Goal: Task Accomplishment & Management: Manage account settings

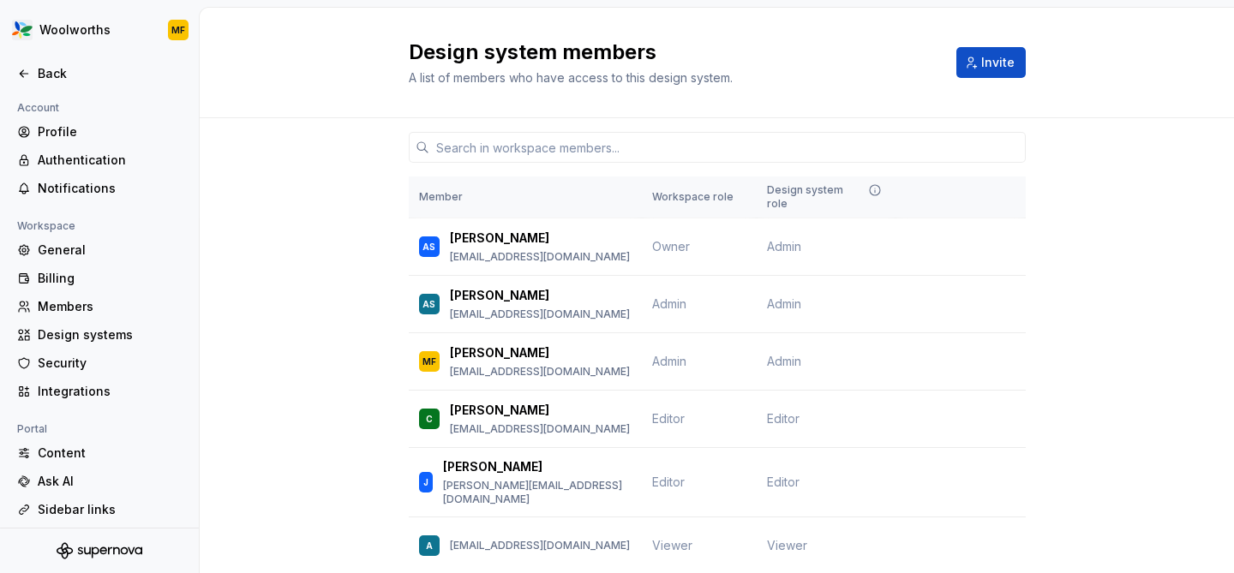
scroll to position [95, 0]
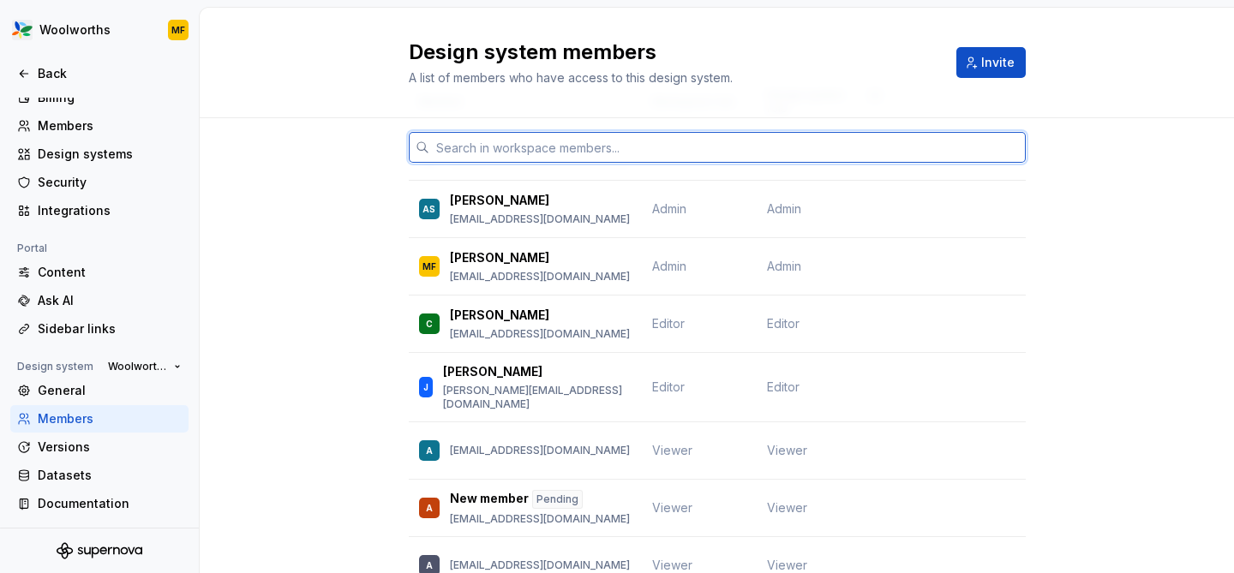
click at [609, 148] on input "text" at bounding box center [727, 147] width 596 height 31
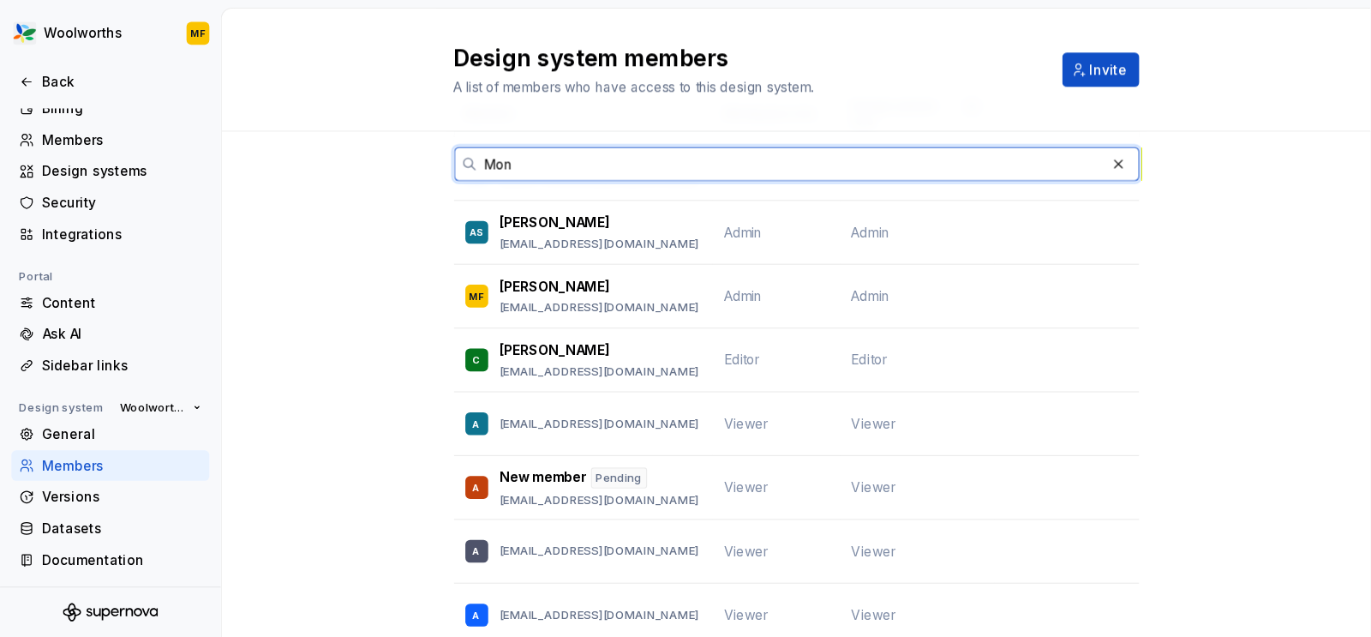
scroll to position [0, 0]
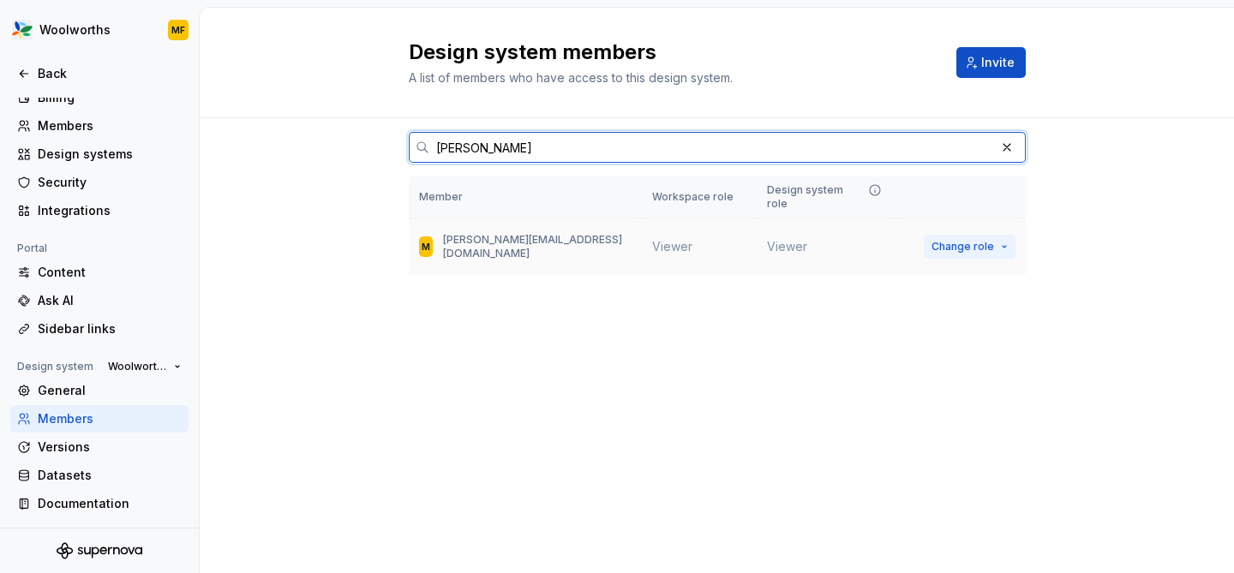
type input "[PERSON_NAME]"
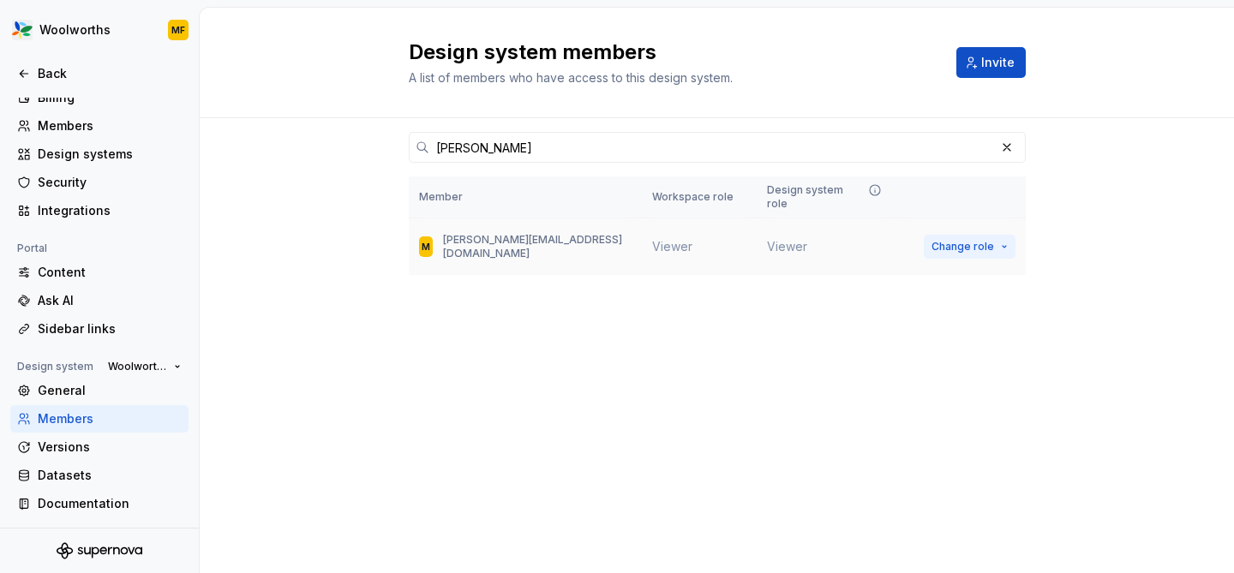
click at [1002, 235] on button "Change role" at bounding box center [970, 247] width 92 height 24
click at [703, 376] on div "Design system members A list of members who have access to this design system. …" at bounding box center [717, 290] width 1034 height 565
click at [1004, 235] on button "Change role" at bounding box center [970, 247] width 92 height 24
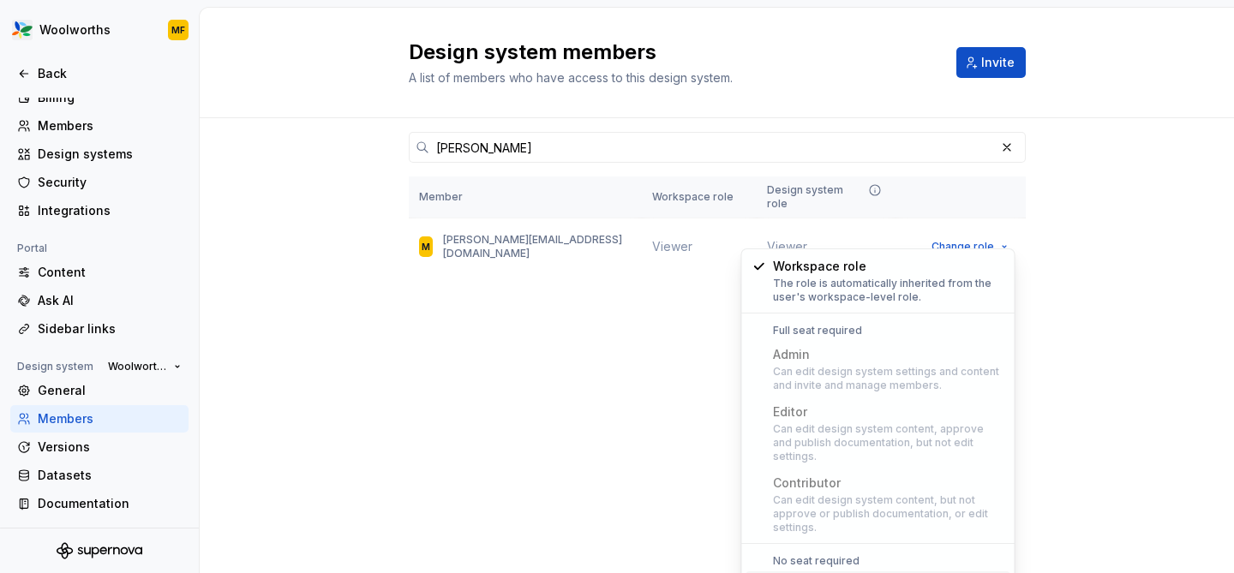
click at [619, 416] on div "Design system members A list of members who have access to this design system. …" at bounding box center [717, 290] width 1034 height 565
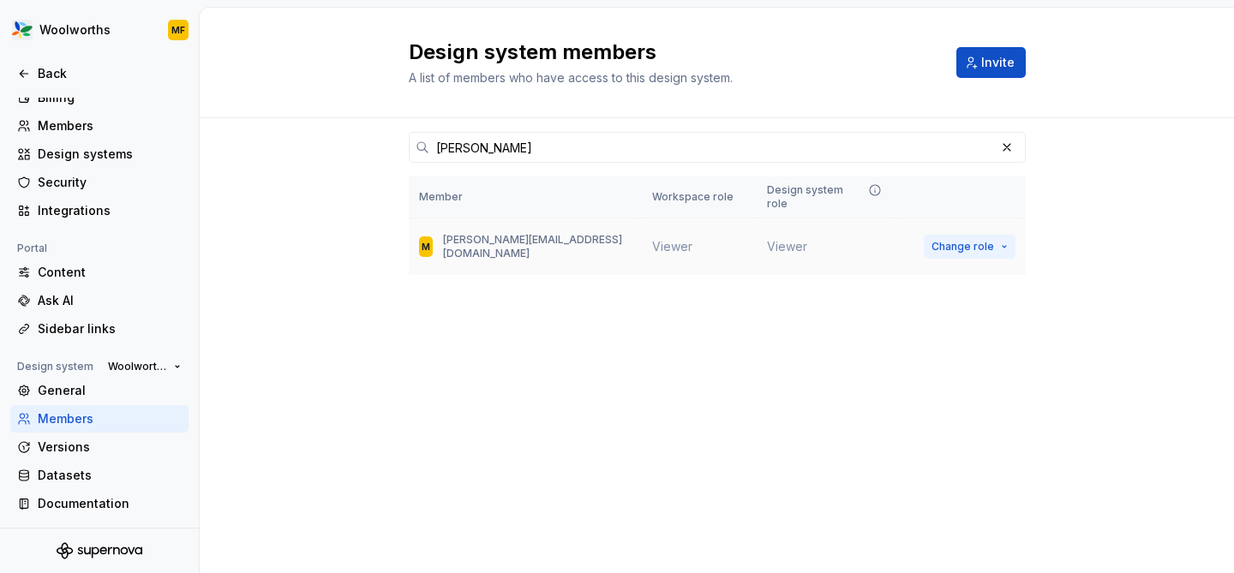
click at [984, 240] on span "Change role" at bounding box center [962, 247] width 63 height 14
click at [556, 400] on div "Design system members A list of members who have access to this design system. …" at bounding box center [717, 290] width 1034 height 565
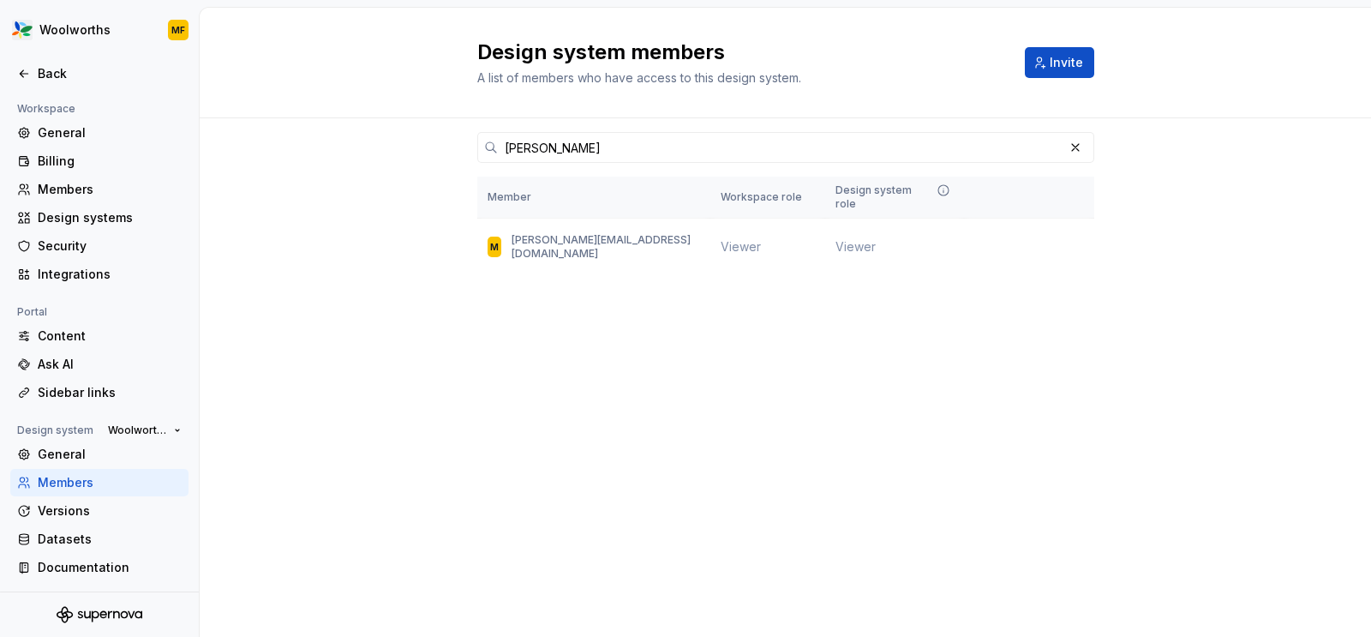
scroll to position [117, 0]
click at [1052, 240] on span "Change role" at bounding box center [1031, 247] width 63 height 14
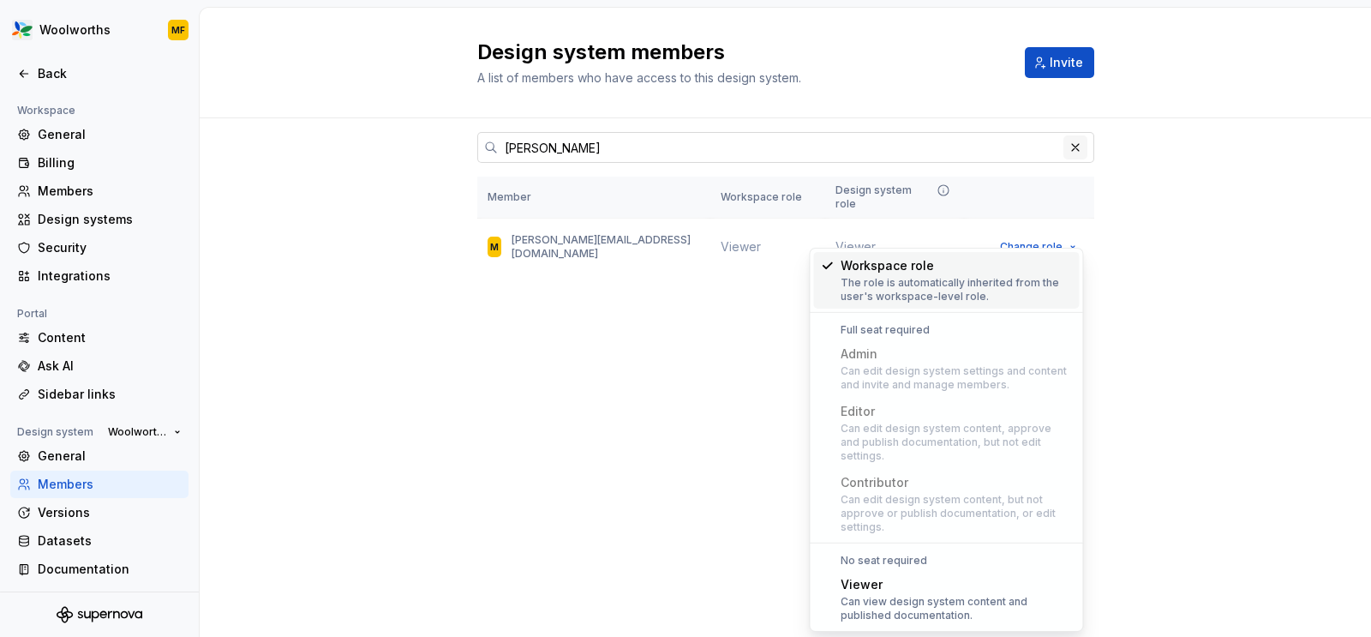
click at [1077, 147] on button "button" at bounding box center [1075, 147] width 24 height 24
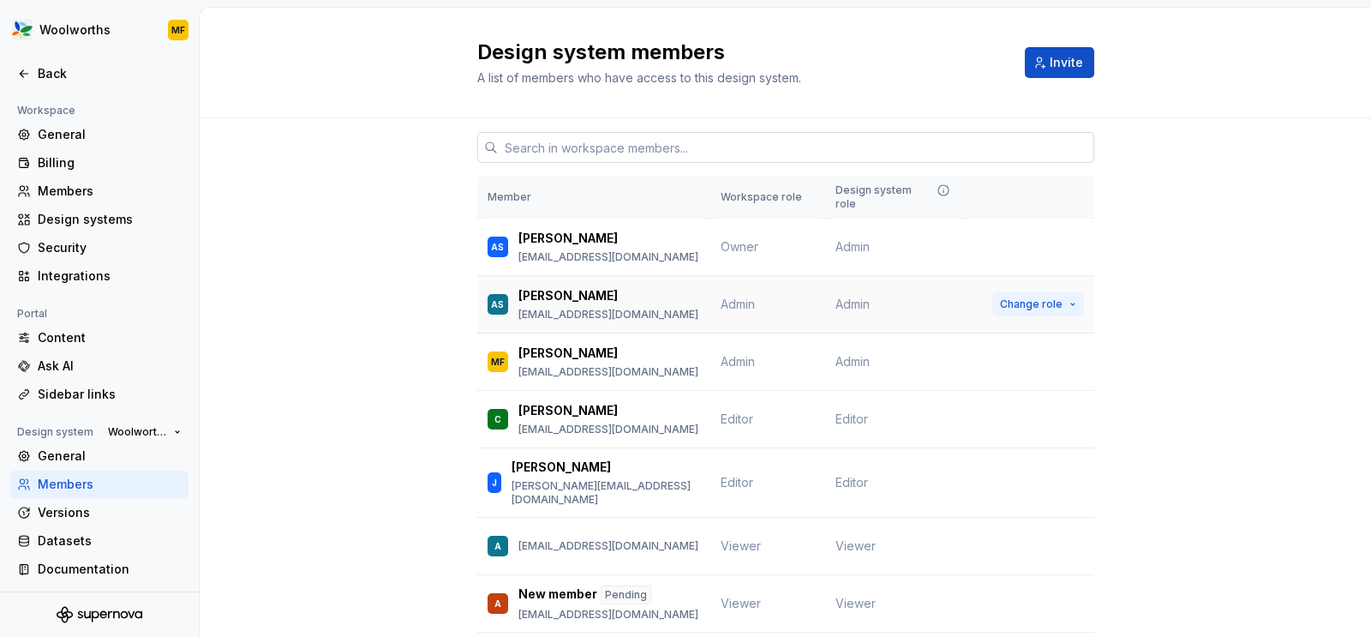
click at [1077, 295] on button "Change role" at bounding box center [1038, 304] width 92 height 24
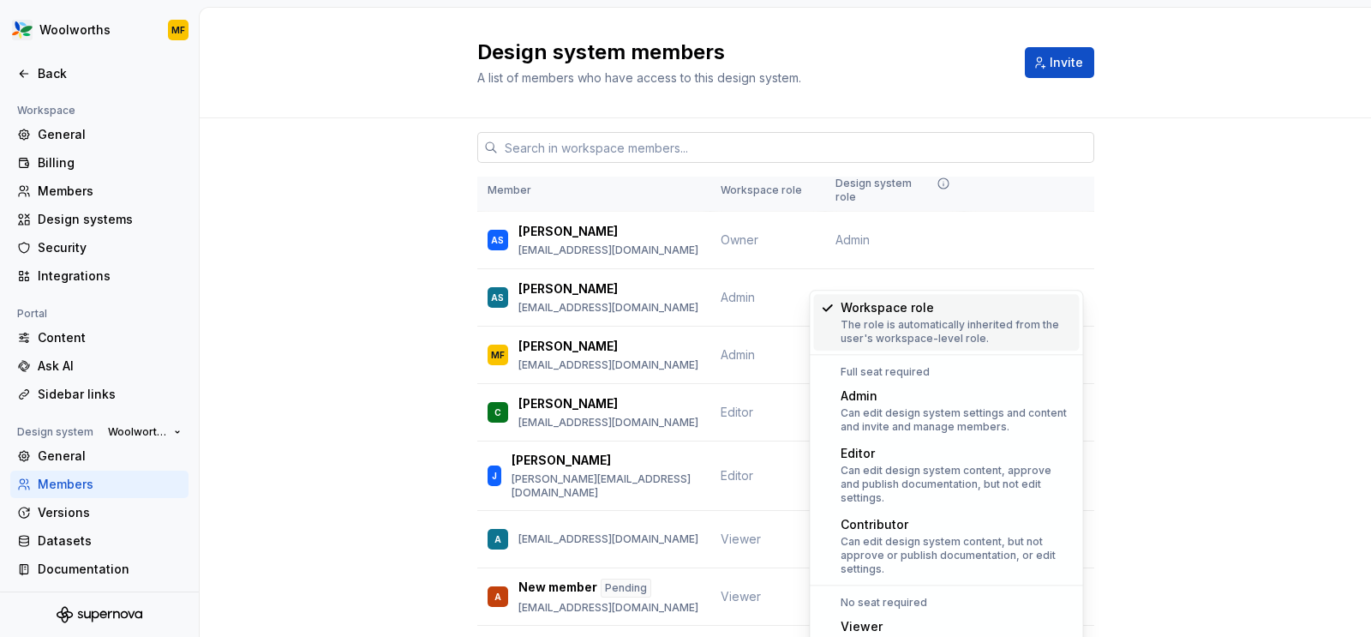
scroll to position [14, 0]
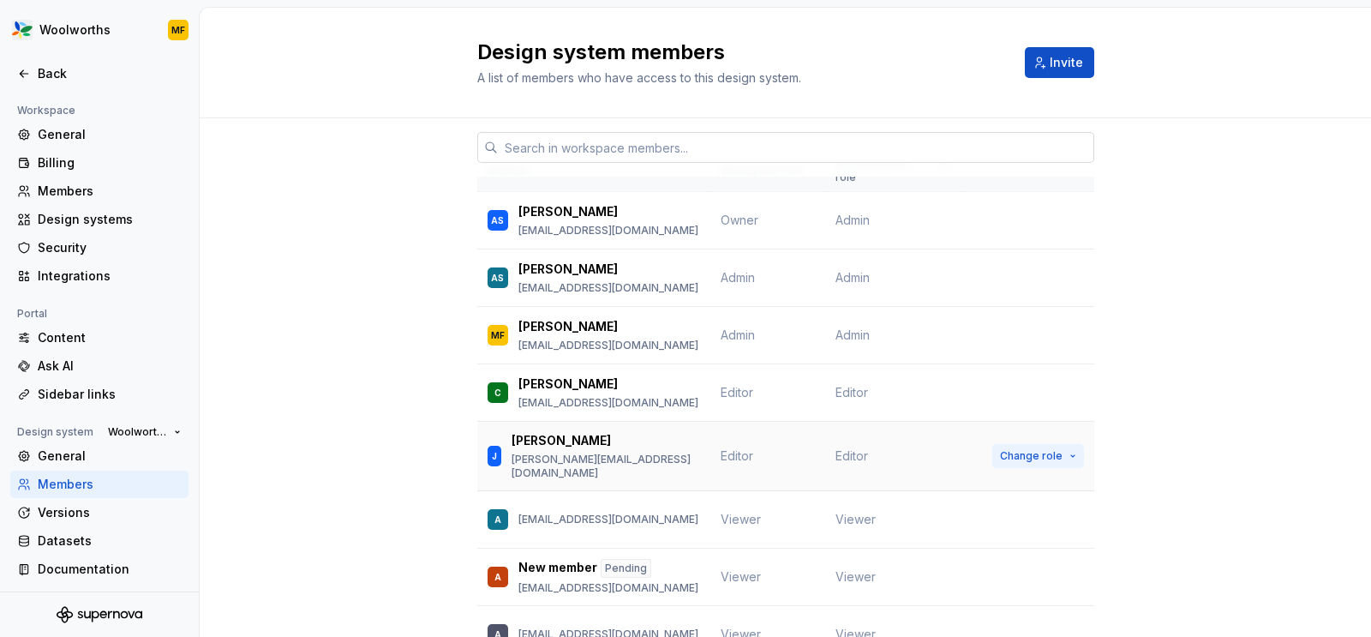
click at [1072, 444] on button "Change role" at bounding box center [1038, 456] width 92 height 24
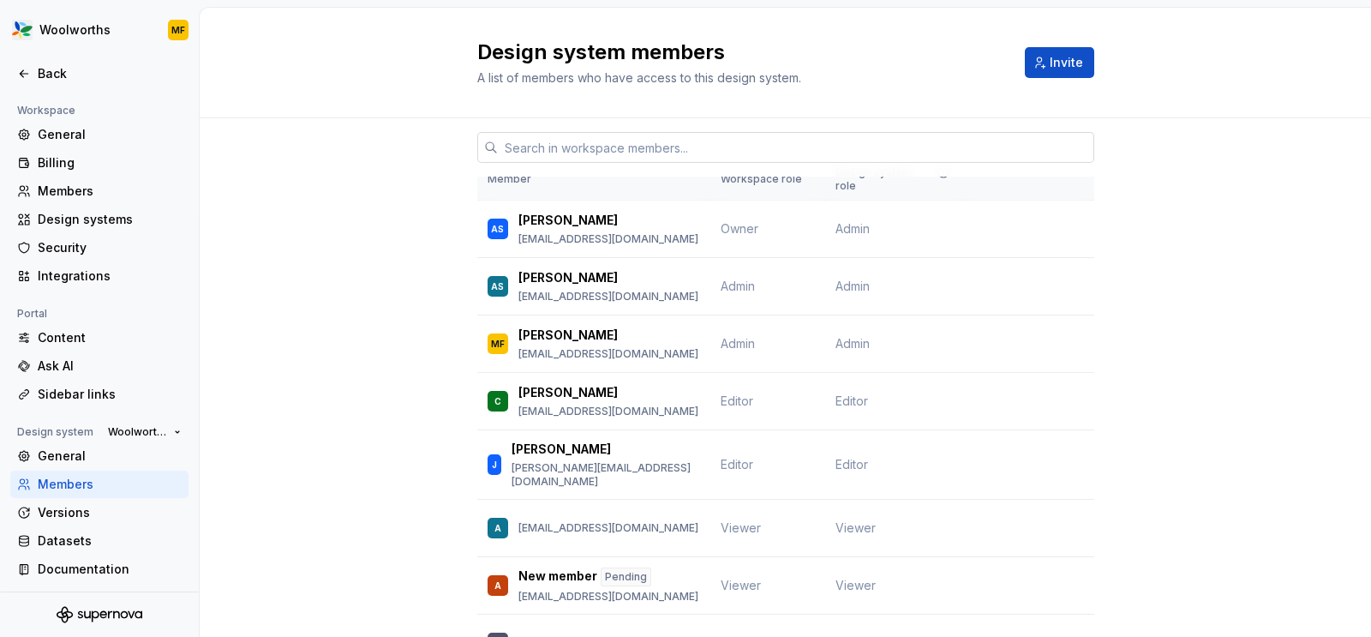
scroll to position [0, 0]
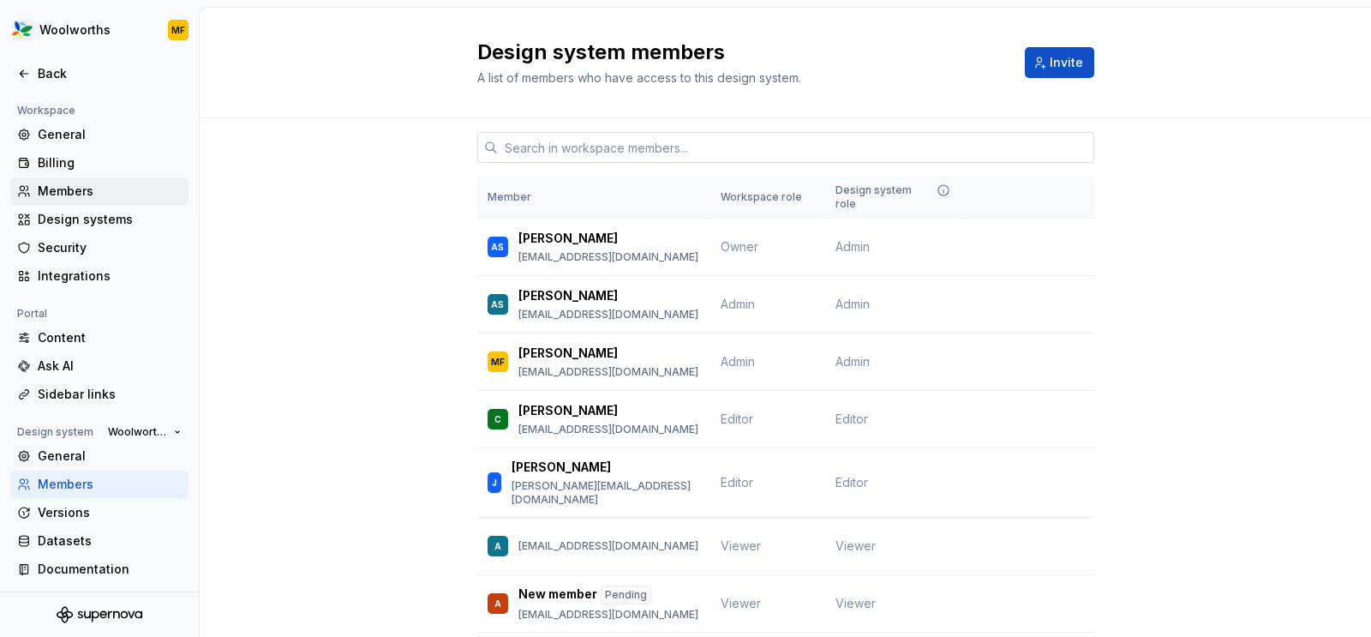
click at [55, 189] on div "Members" at bounding box center [110, 190] width 144 height 17
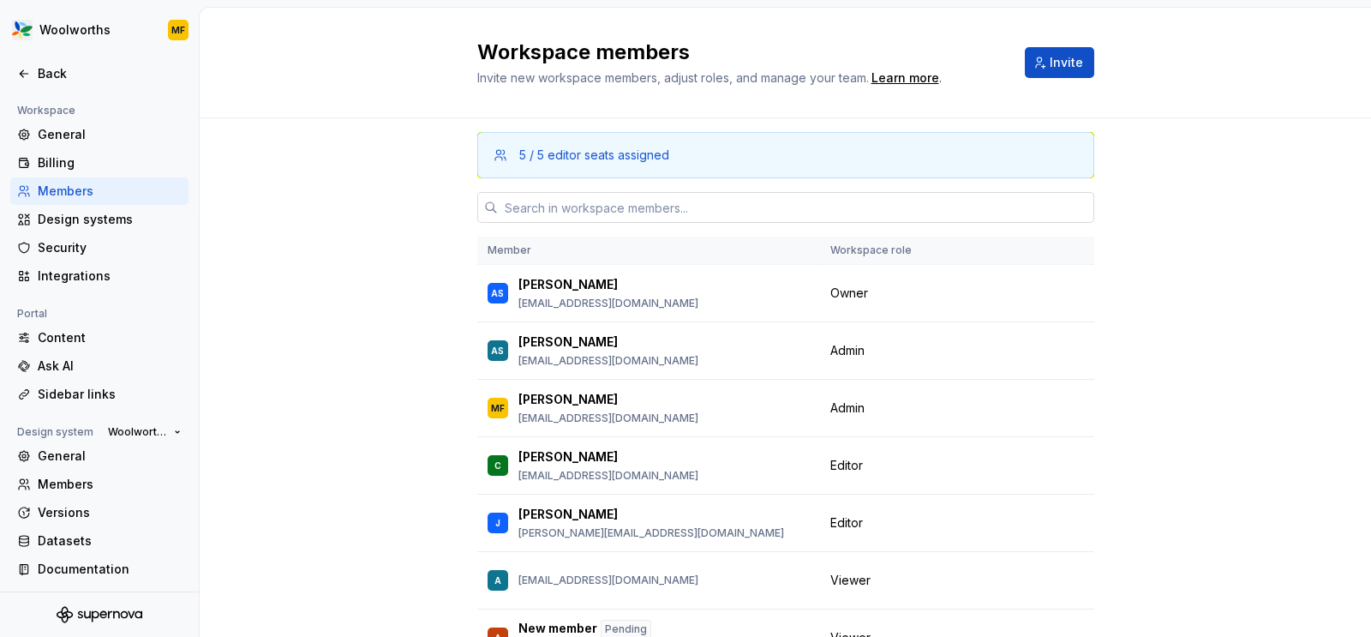
click at [571, 206] on input "text" at bounding box center [796, 207] width 596 height 31
click at [356, 290] on div "5 / 5 editor seats assigned Member Workspace role AS [PERSON_NAME] [PERSON_NAME…" at bounding box center [785, 432] width 1171 height 629
click at [565, 198] on input "text" at bounding box center [796, 207] width 596 height 31
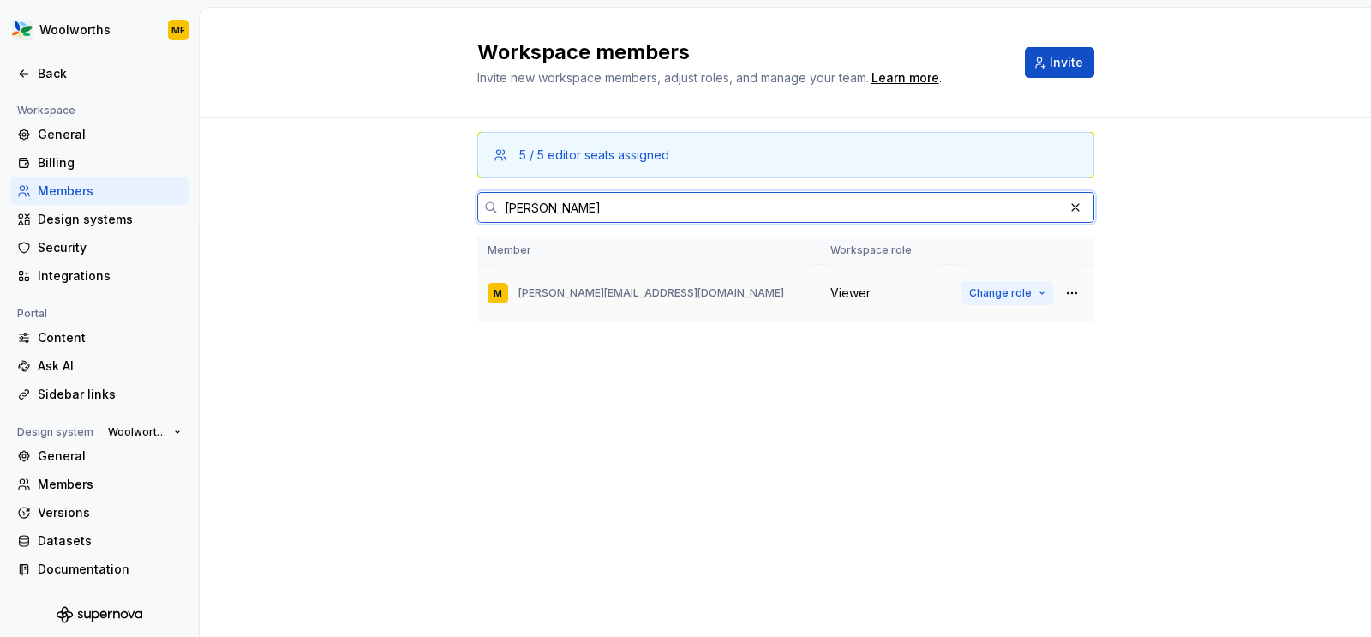
type input "[PERSON_NAME]"
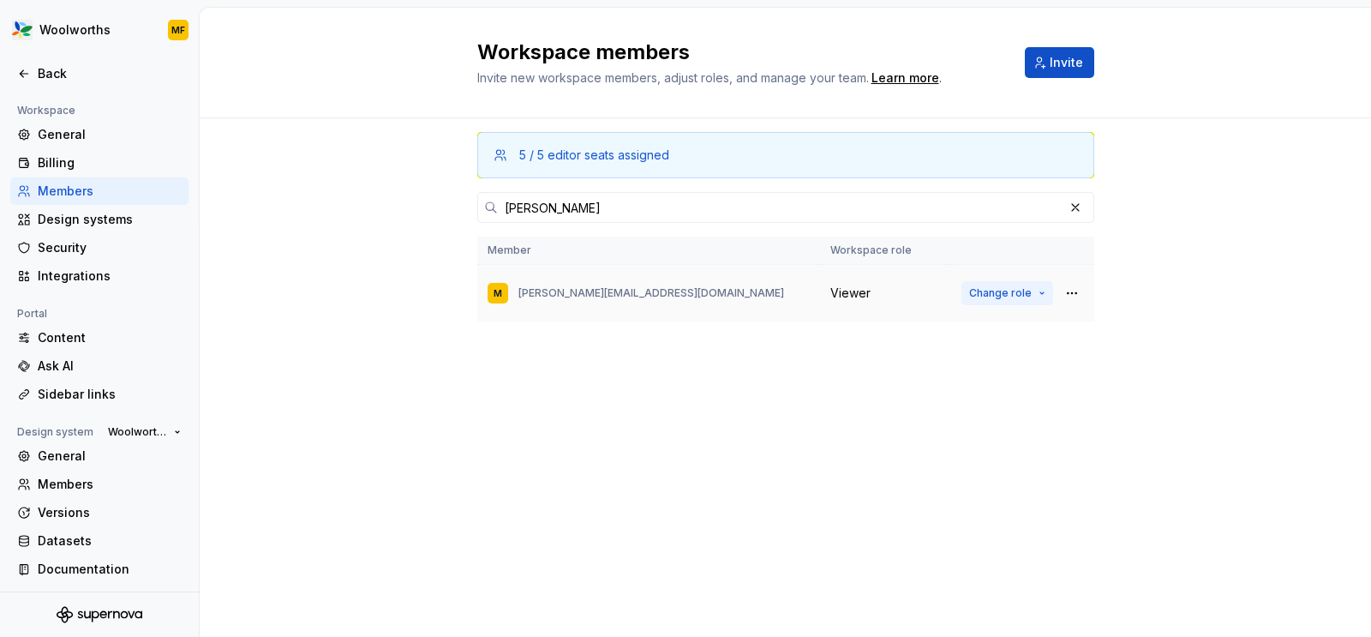
click at [1035, 292] on button "Change role" at bounding box center [1007, 293] width 92 height 24
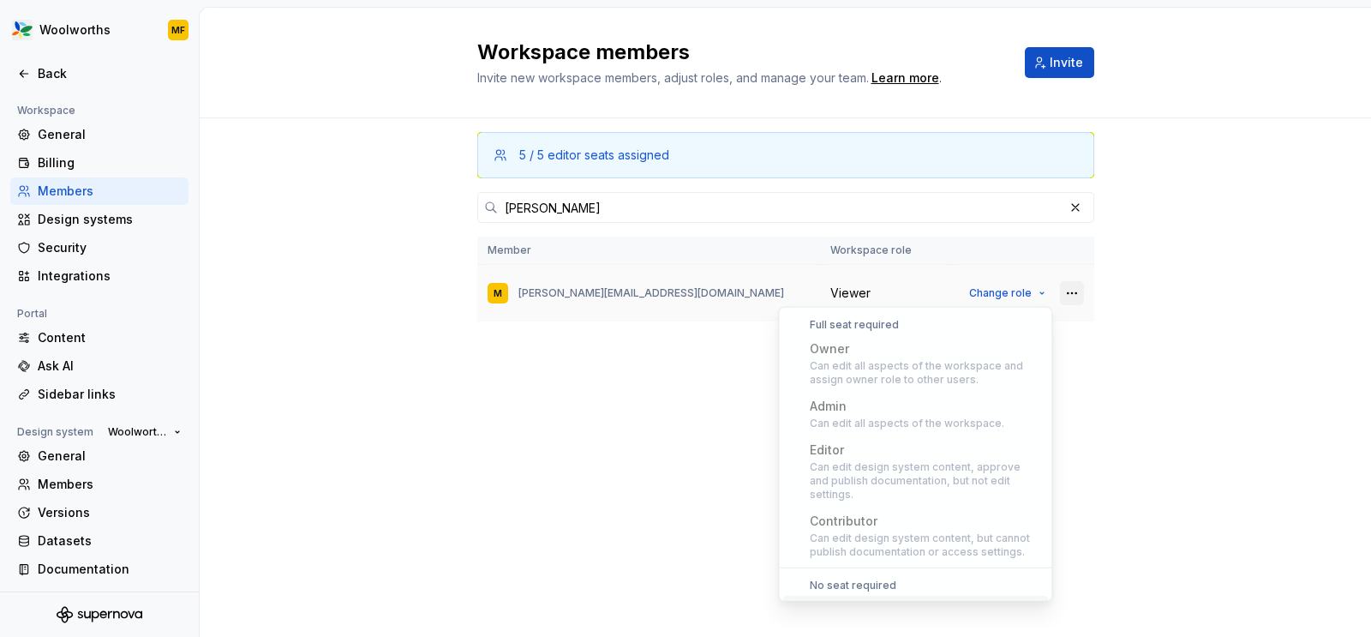
click at [1068, 293] on button "button" at bounding box center [1072, 293] width 24 height 24
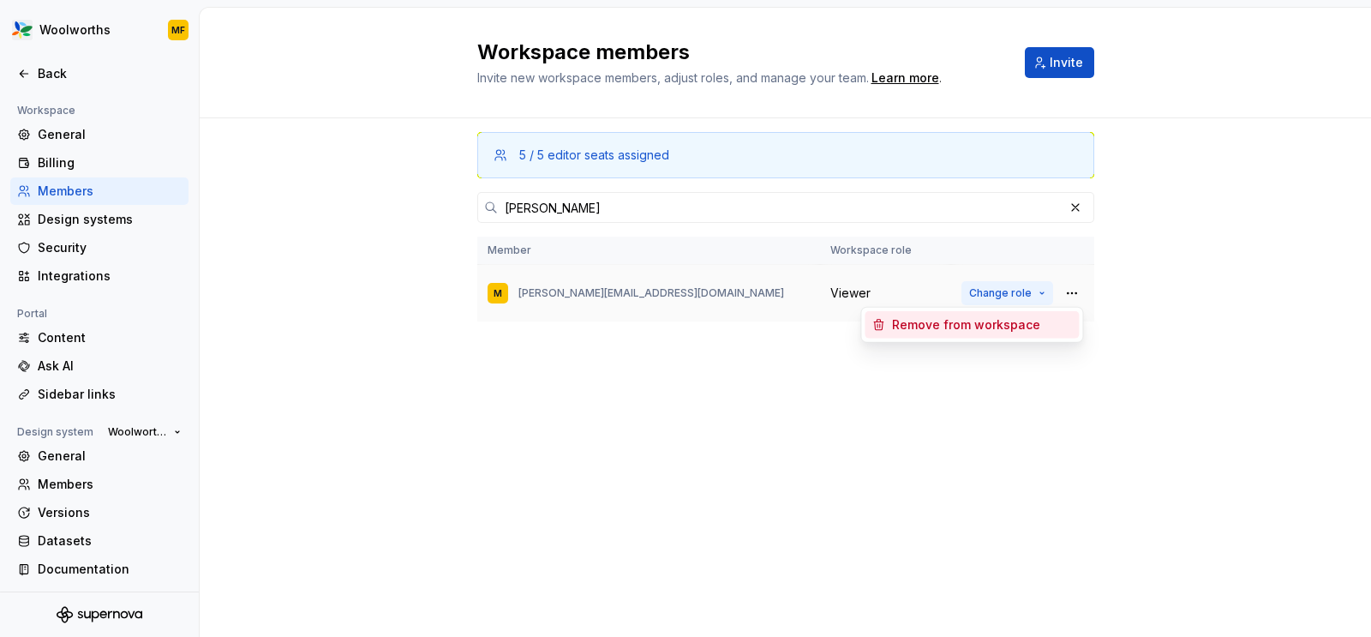
click at [1042, 292] on button "Change role" at bounding box center [1007, 293] width 92 height 24
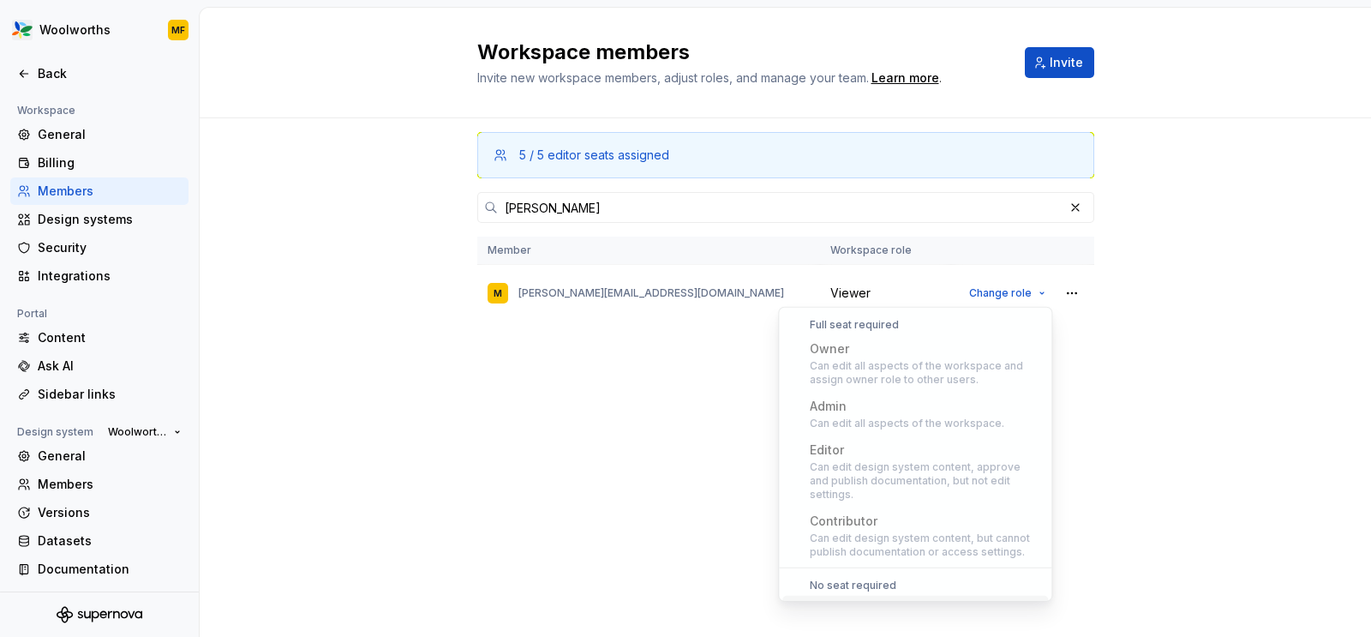
click at [693, 465] on div "5 / 5 editor seats assigned [PERSON_NAME] Member Workspace role M [PERSON_NAME]…" at bounding box center [785, 344] width 617 height 453
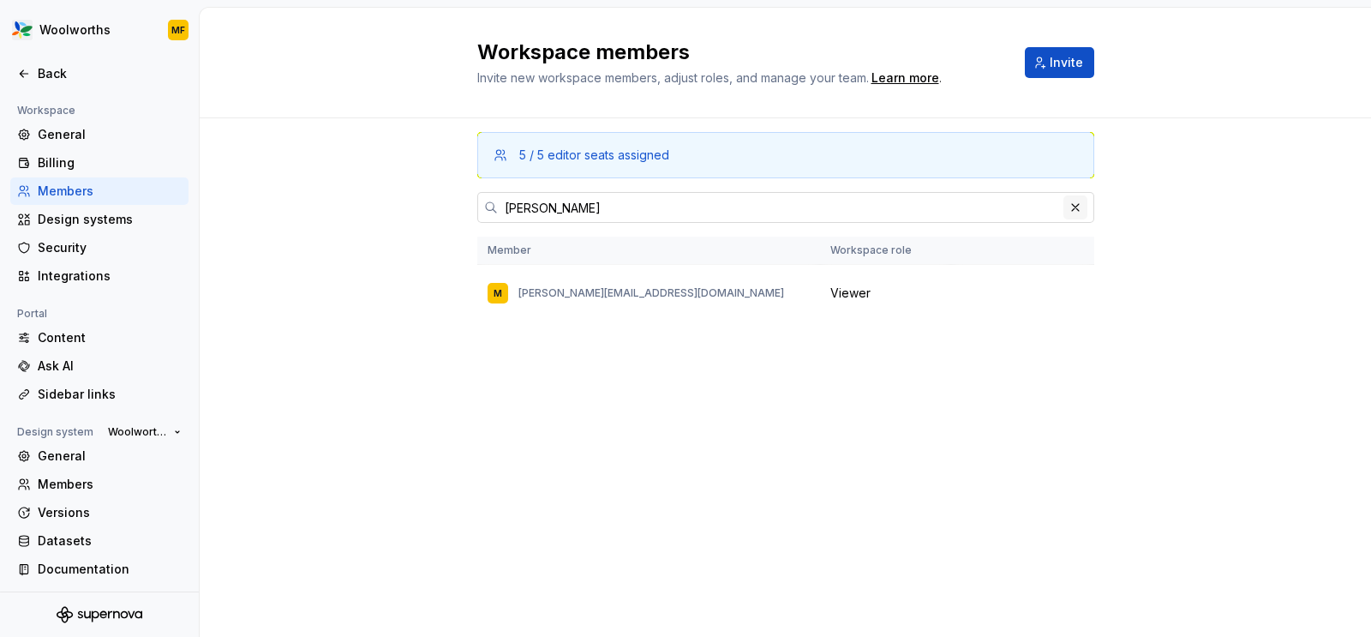
click at [1077, 207] on button "button" at bounding box center [1075, 207] width 24 height 24
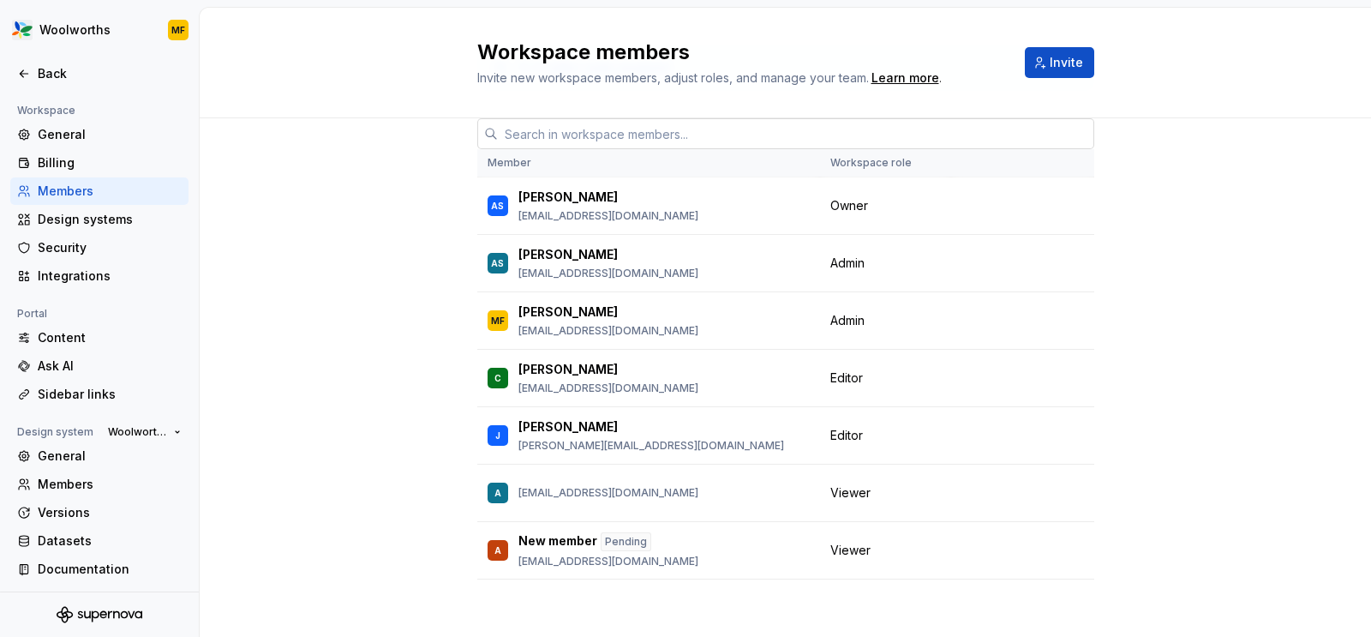
scroll to position [110, 0]
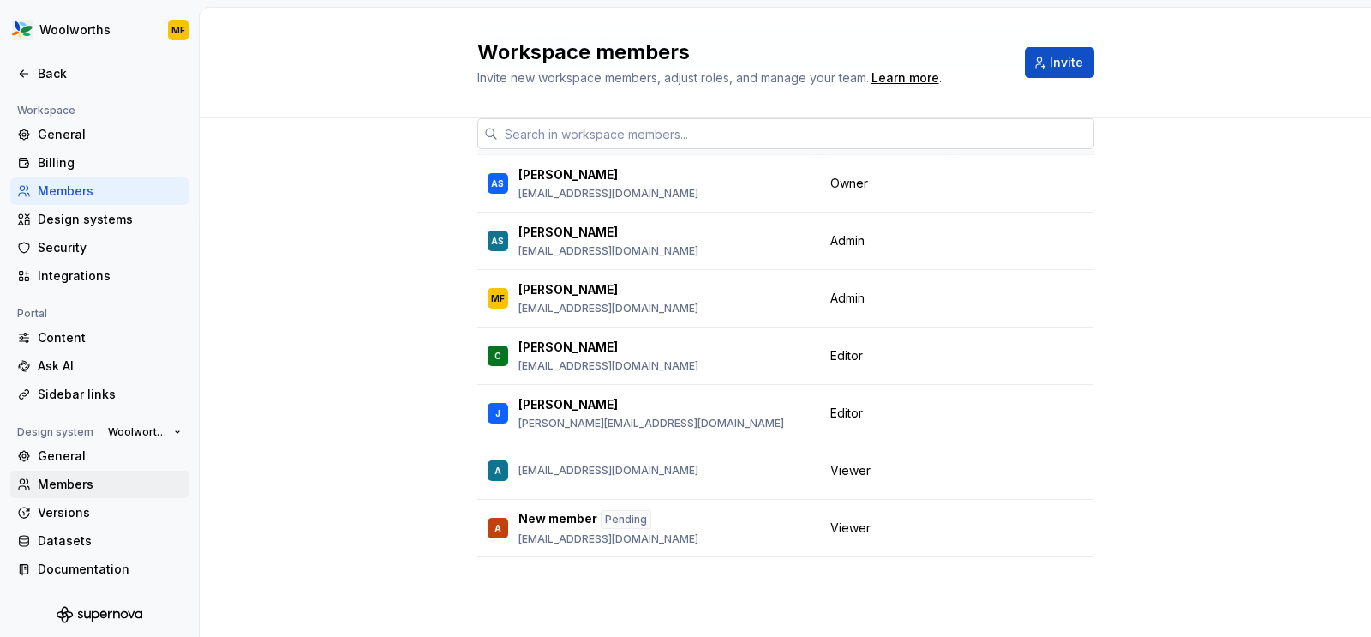
click at [75, 486] on div "Members" at bounding box center [110, 483] width 144 height 17
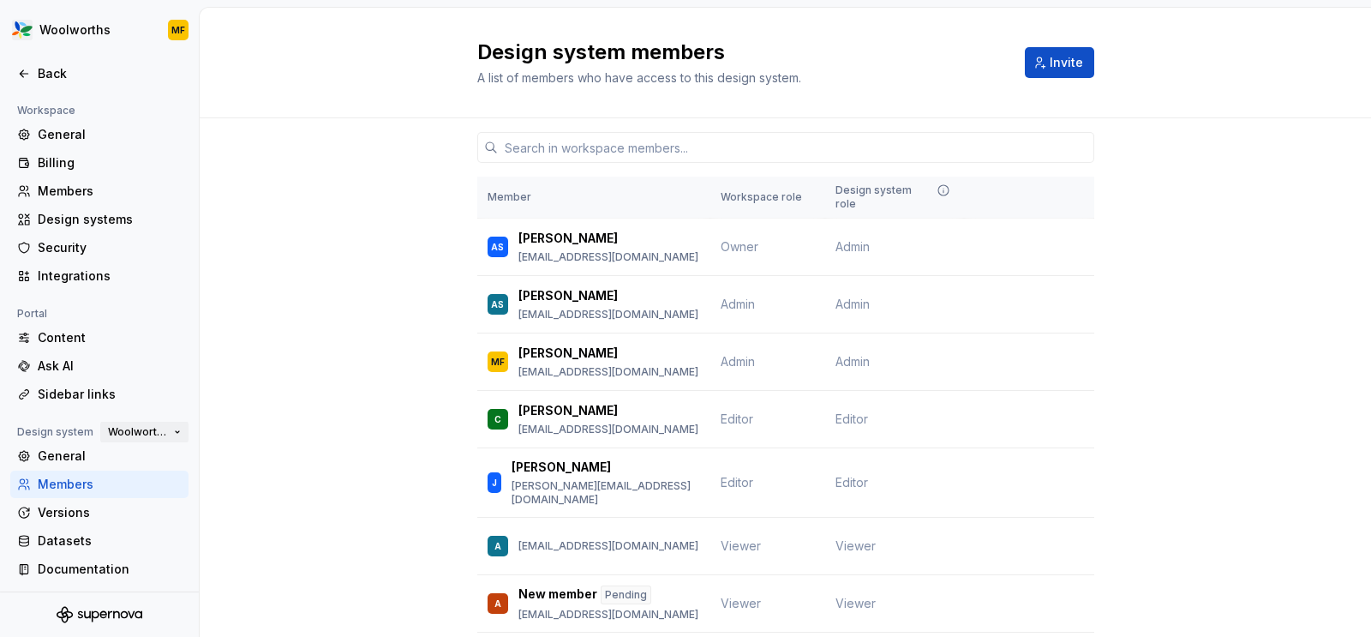
click at [180, 431] on button "Woolworths" at bounding box center [144, 432] width 88 height 24
click at [209, 485] on div "Everyday" at bounding box center [213, 489] width 166 height 17
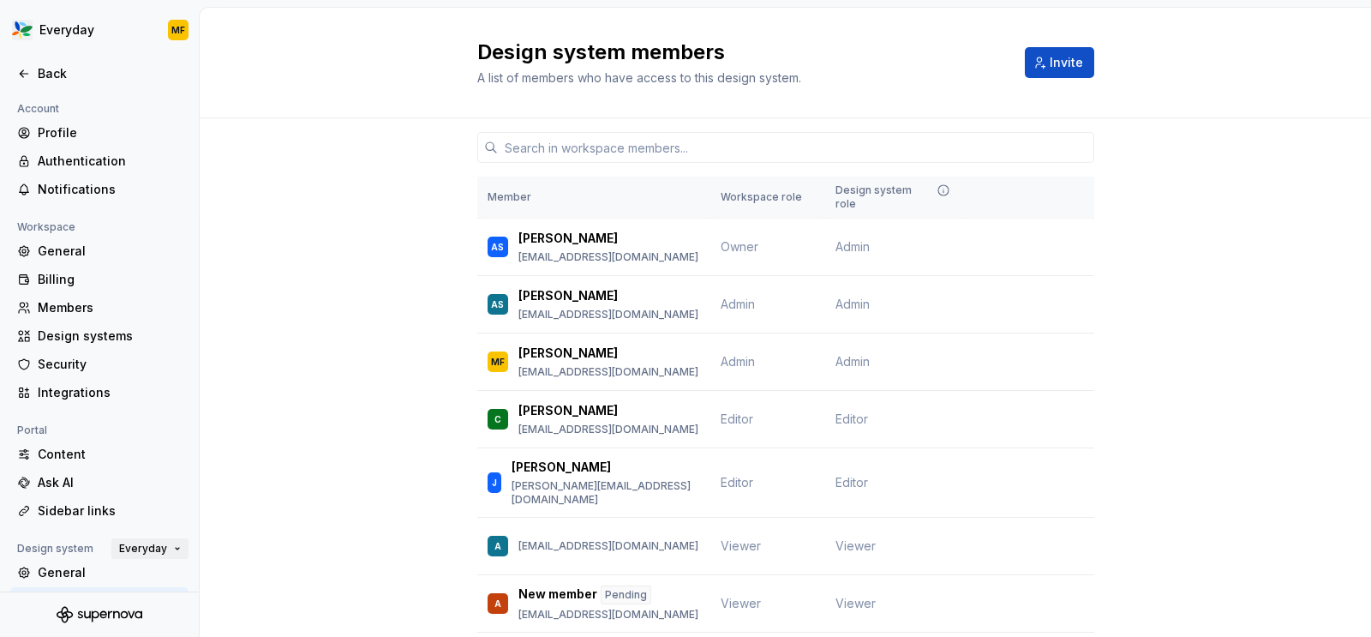
click at [150, 546] on span "Everyday" at bounding box center [143, 548] width 48 height 14
click at [164, 521] on div "Woolworths" at bounding box center [178, 516] width 71 height 17
click at [76, 313] on div "Members" at bounding box center [110, 307] width 144 height 17
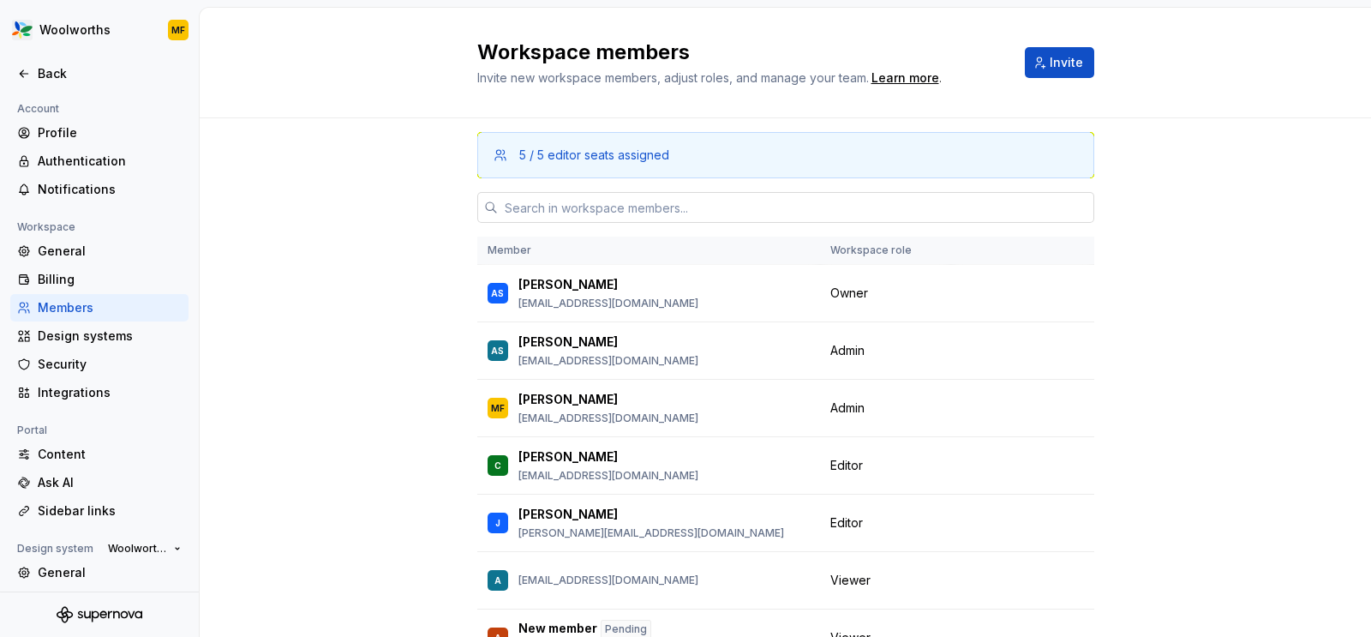
click at [589, 212] on input "text" at bounding box center [796, 207] width 596 height 31
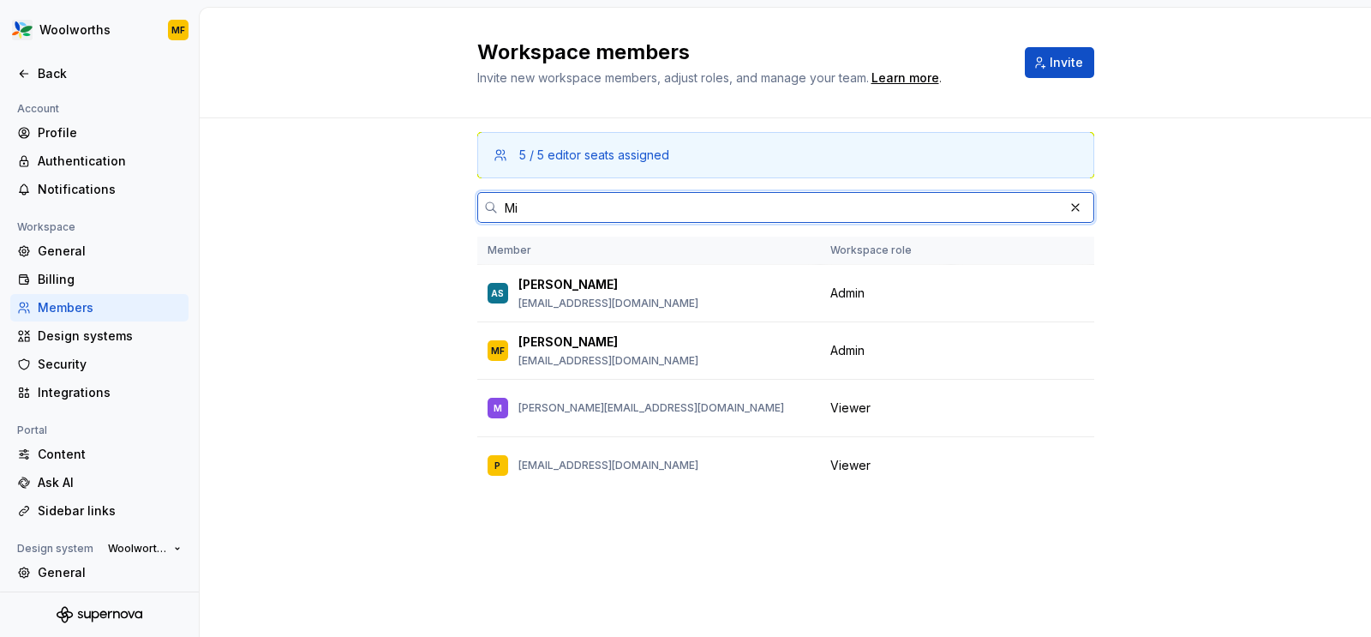
type input "M"
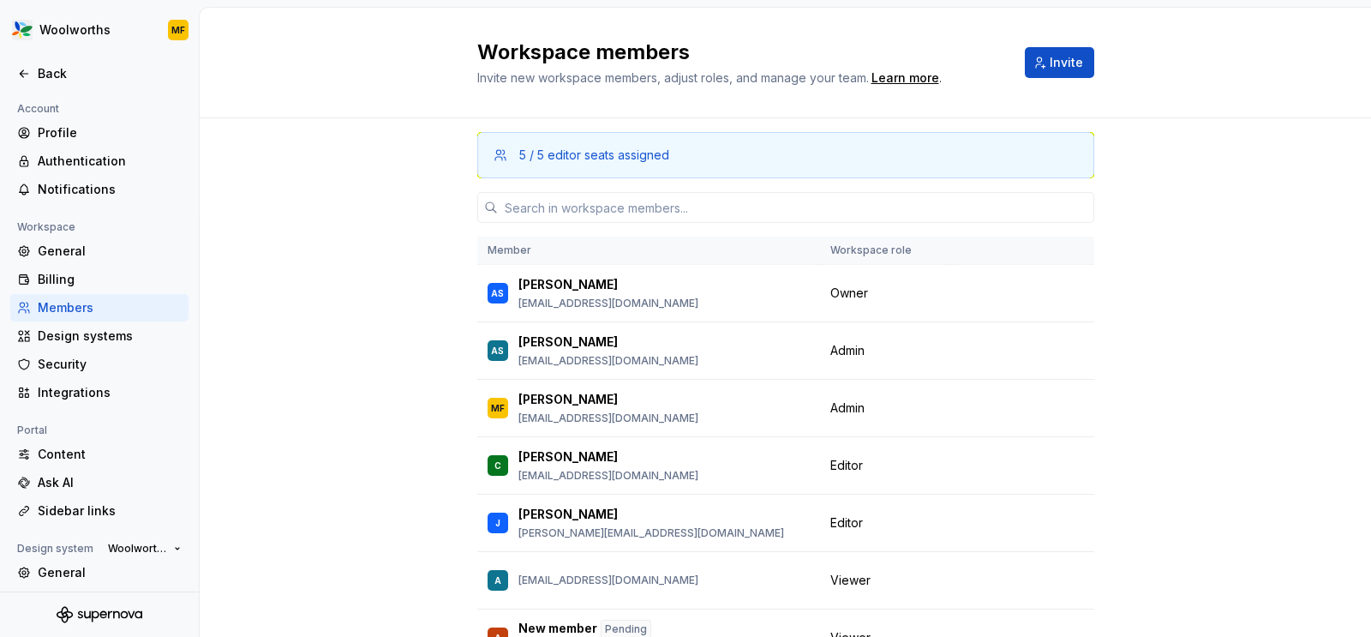
click at [392, 339] on div "5 / 5 editor seats assigned Member Workspace role AS [PERSON_NAME] [PERSON_NAME…" at bounding box center [785, 432] width 1171 height 629
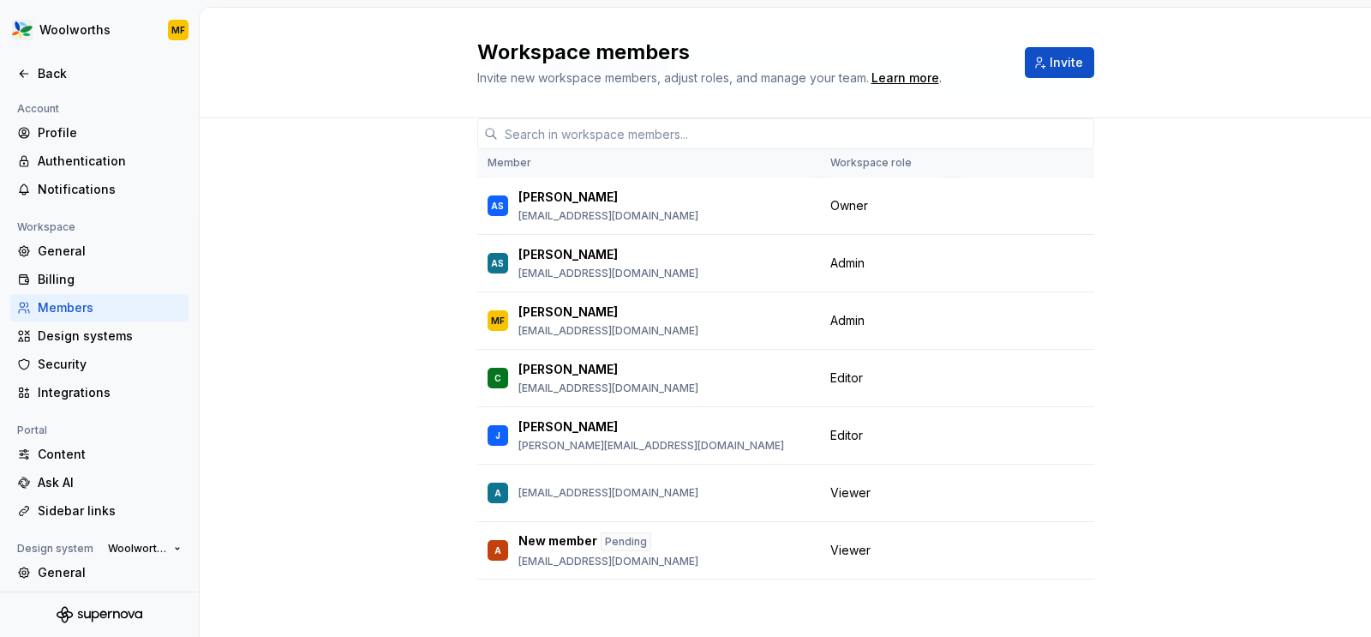
scroll to position [88, 0]
